Goal: Information Seeking & Learning: Learn about a topic

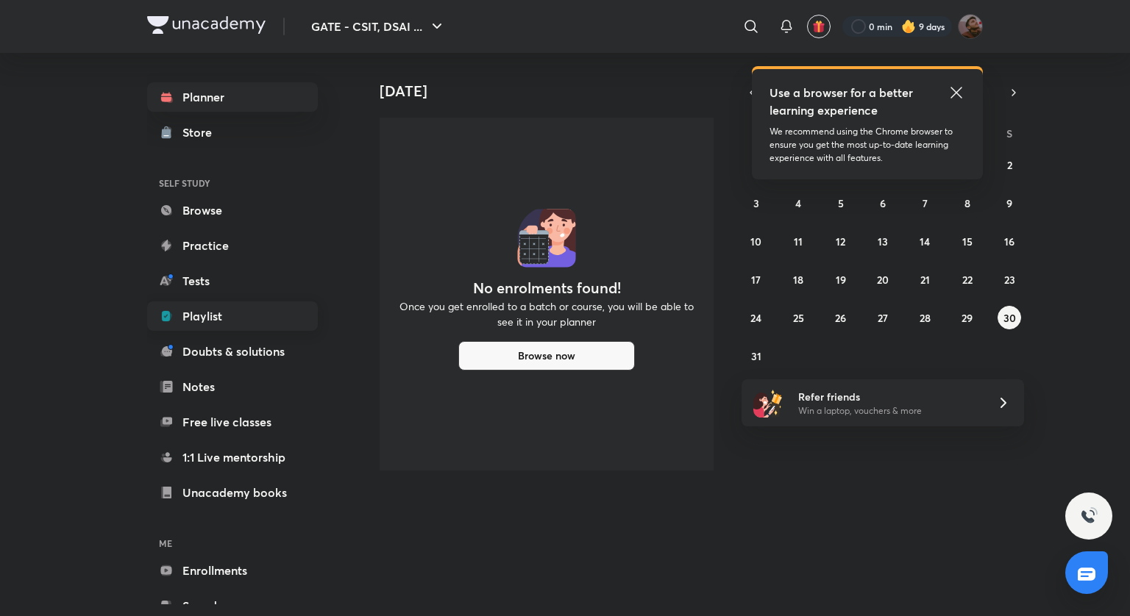
click at [218, 321] on link "Playlist" at bounding box center [232, 316] width 171 height 29
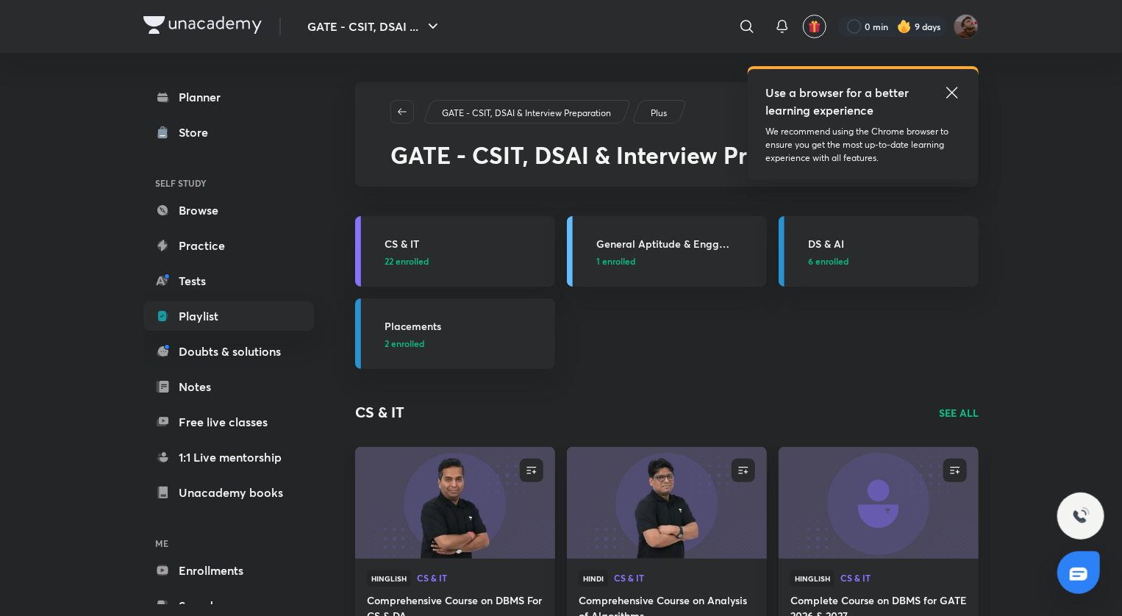
click at [835, 260] on span "6 enrolled" at bounding box center [828, 260] width 40 height 13
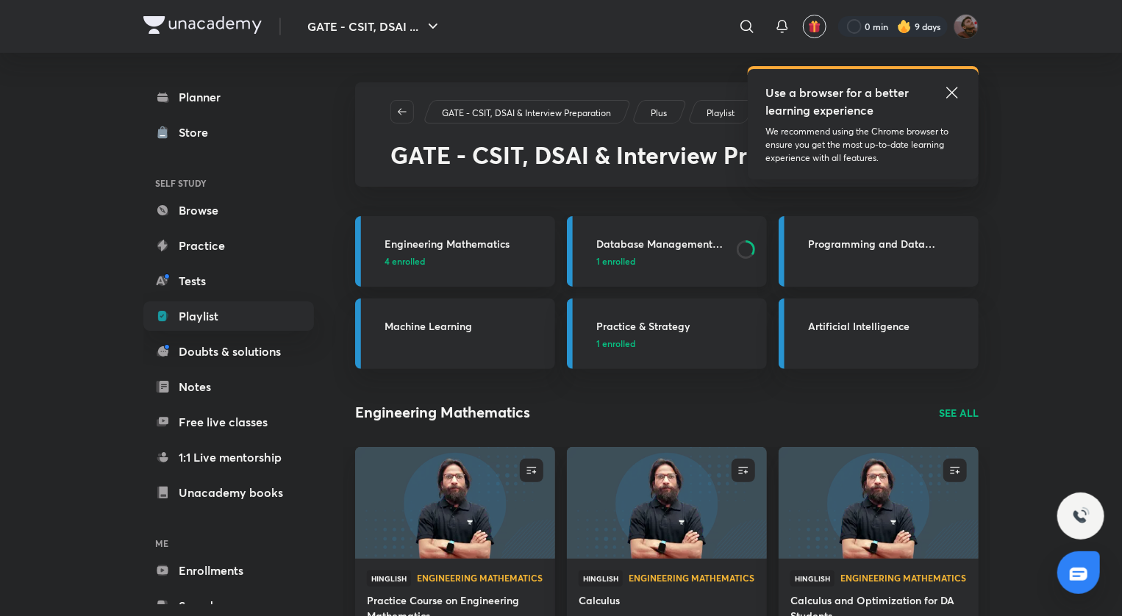
click at [703, 255] on p "1 enrolled" at bounding box center [662, 260] width 132 height 13
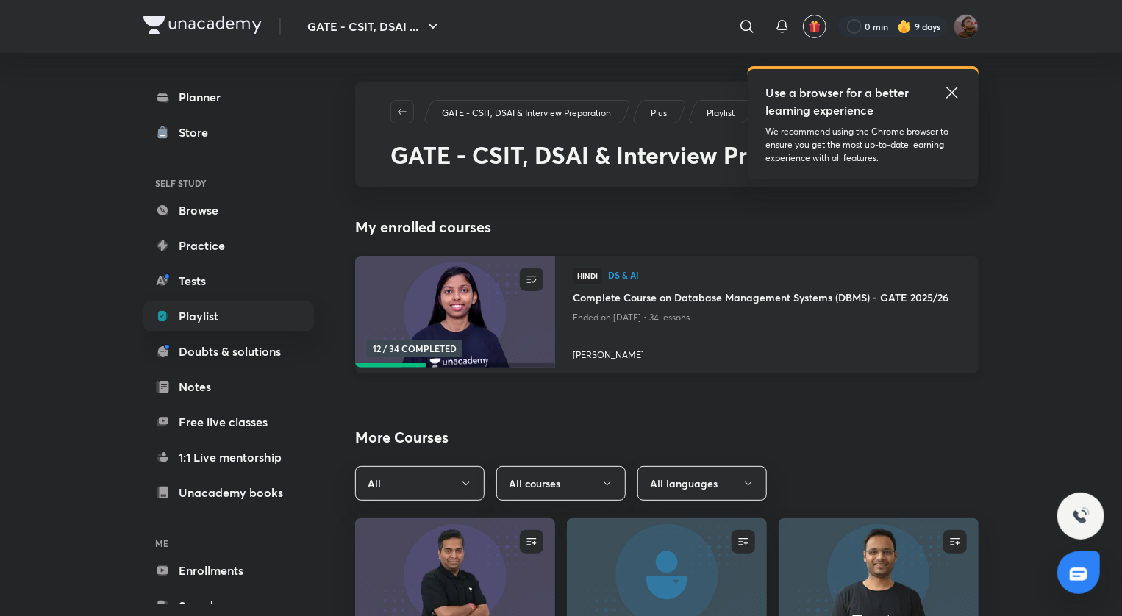
click at [702, 299] on h4 "Complete Course on Database Management Systems (DBMS) - GATE 2025/26" at bounding box center [767, 299] width 388 height 18
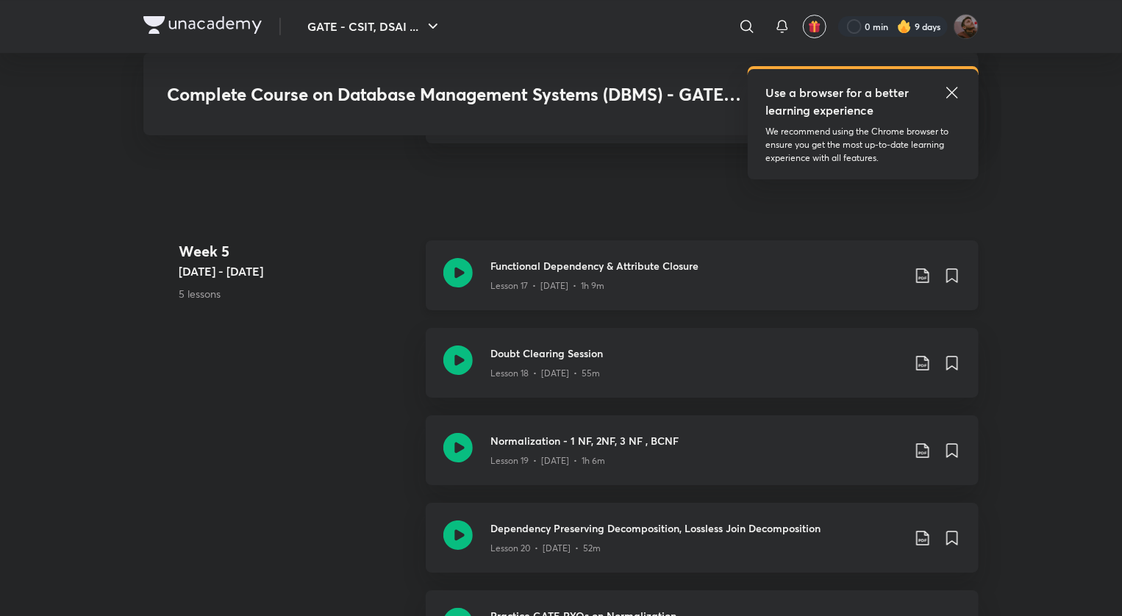
scroll to position [2556, 0]
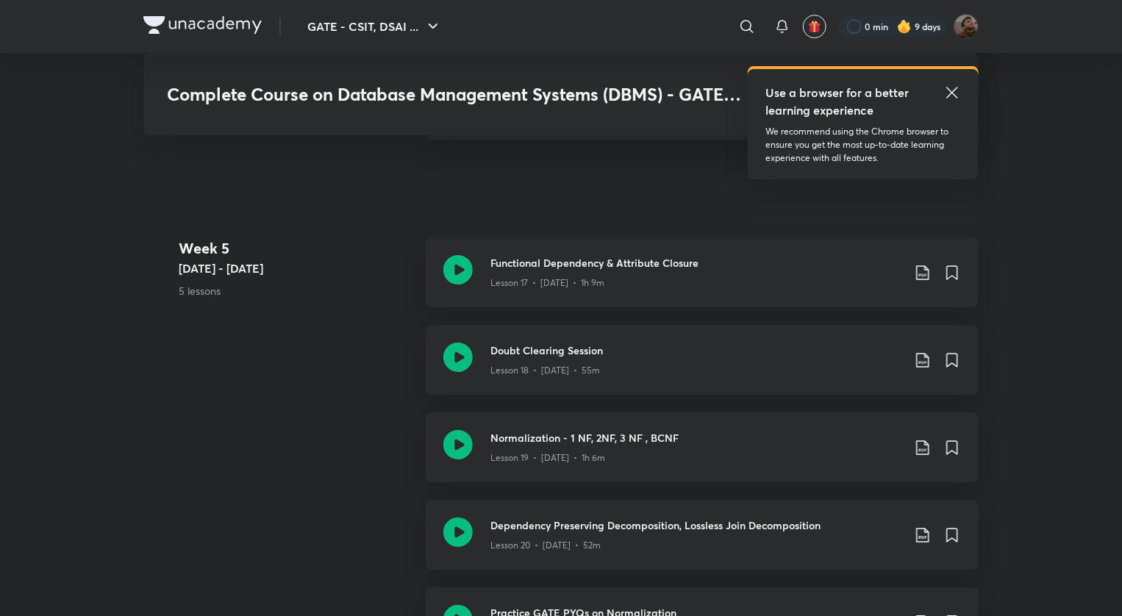
click at [952, 84] on icon at bounding box center [953, 93] width 18 height 18
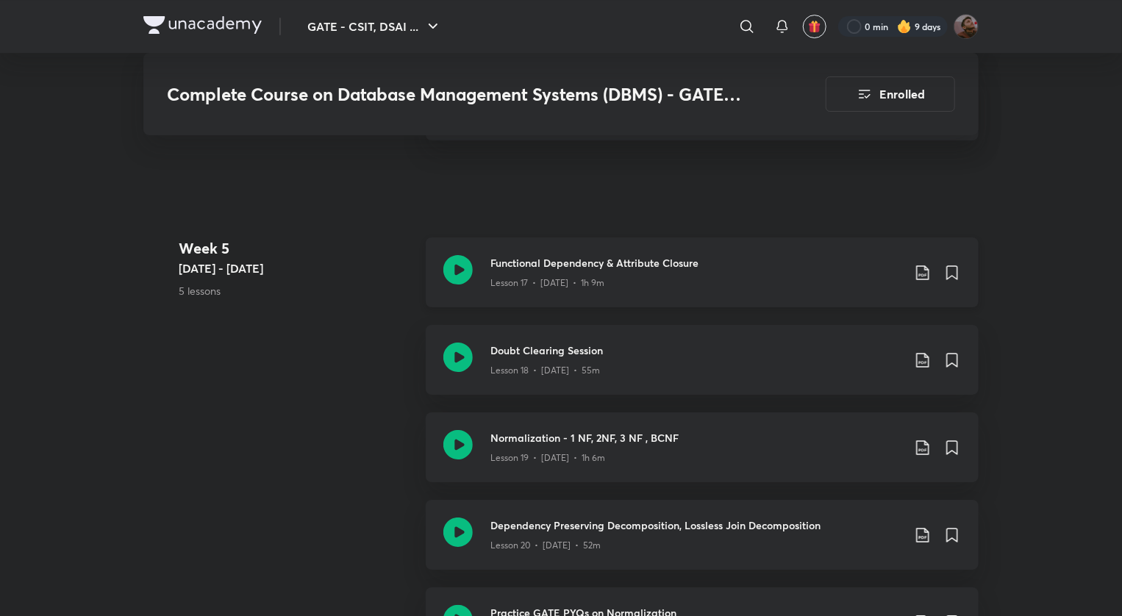
click at [474, 262] on div "Functional Dependency & Attribute Closure Lesson 17 • [DATE] • 1h 9m" at bounding box center [702, 273] width 553 height 70
